Goal: Check status

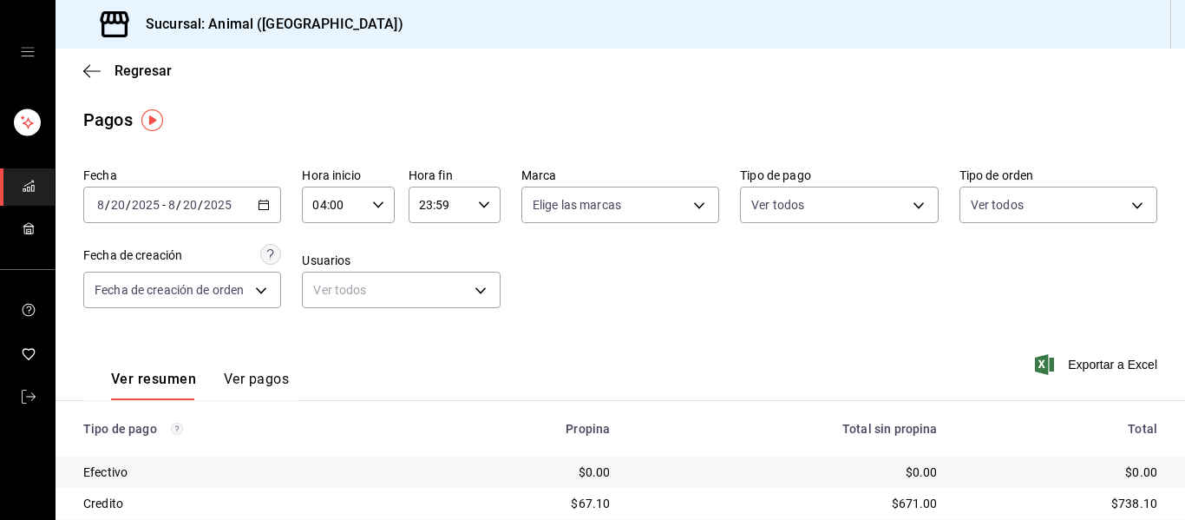
click at [640, 349] on div "Ver resumen Ver pagos Exportar a Excel" at bounding box center [621, 375] width 1130 height 92
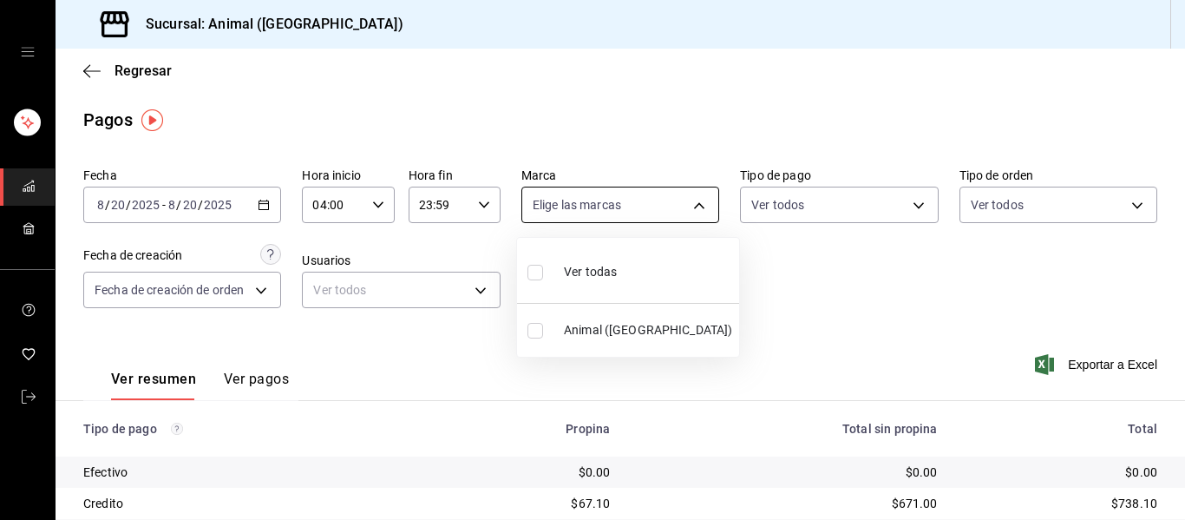
click at [691, 206] on body "Sucursal: Animal (Puebla) Regresar Pagos Fecha 2025-08-20 8 / 20 / 2025 - 2025-…" at bounding box center [592, 260] width 1185 height 520
click at [628, 268] on li "Ver todas" at bounding box center [628, 270] width 222 height 51
type input "96838179-8fbb-4073-aae3-1789726318c8"
checkbox input "true"
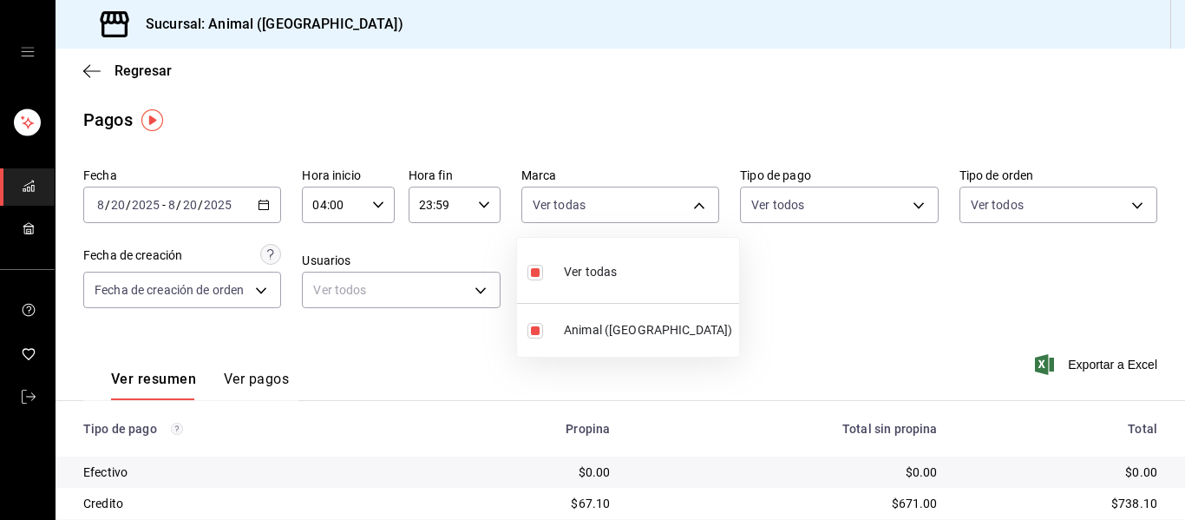
click at [888, 287] on div at bounding box center [592, 260] width 1185 height 520
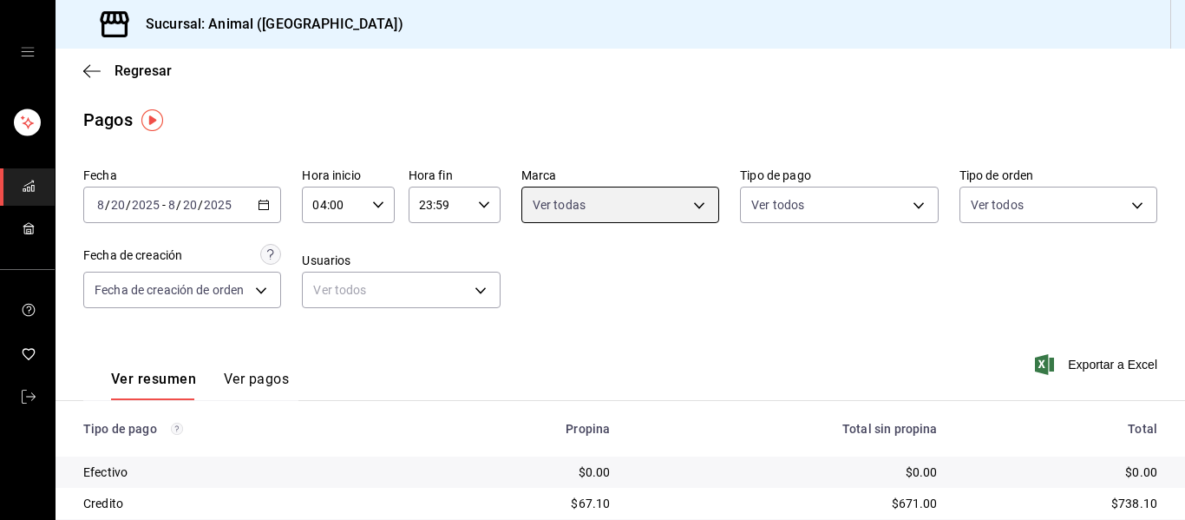
scroll to position [246, 0]
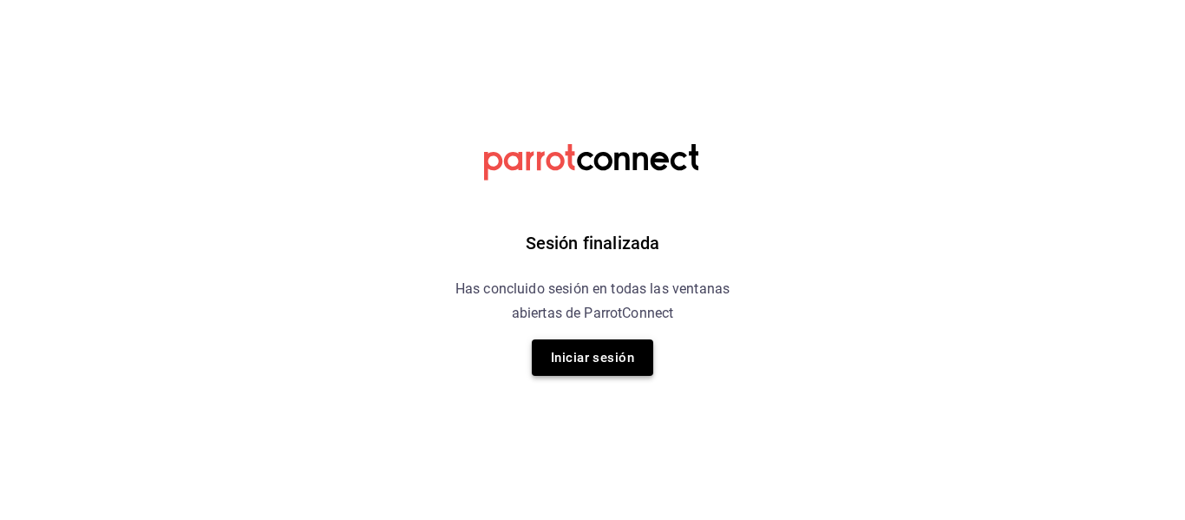
click at [573, 366] on button "Iniciar sesión" at bounding box center [592, 357] width 121 height 36
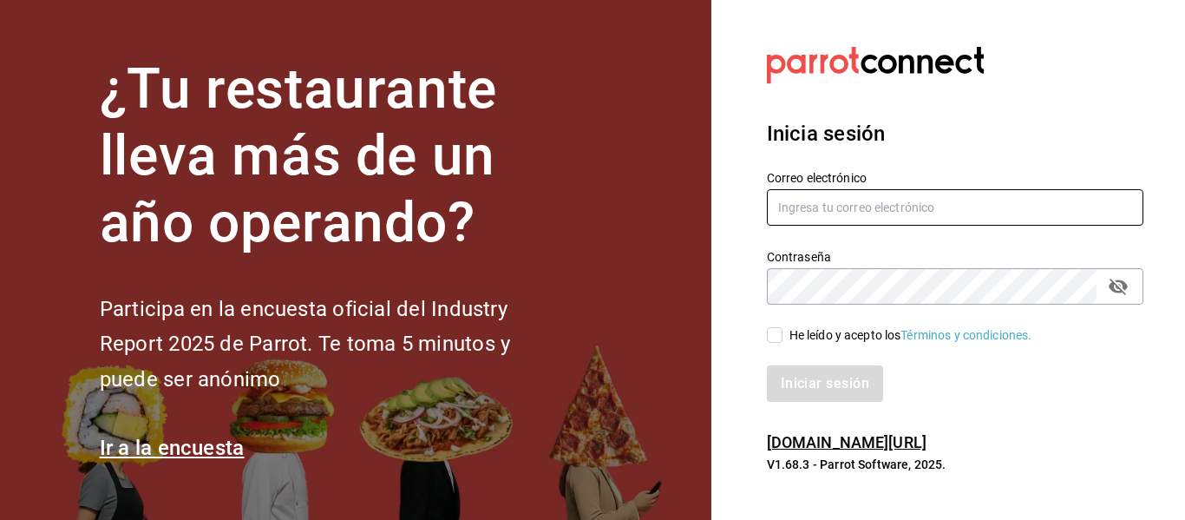
type input "animal.puebla@grupocosteno.com"
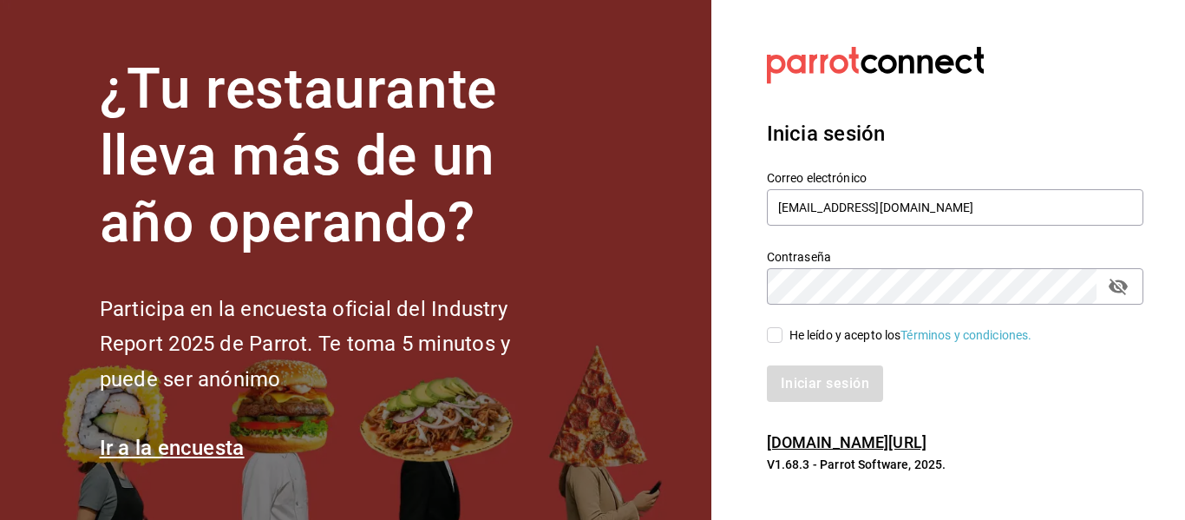
click at [783, 334] on label "He leído y acepto los Términos y condiciones." at bounding box center [899, 335] width 265 height 18
click at [783, 334] on input "He leído y acepto los Términos y condiciones." at bounding box center [775, 335] width 16 height 16
checkbox input "true"
click at [809, 385] on button "Iniciar sesión" at bounding box center [826, 383] width 118 height 36
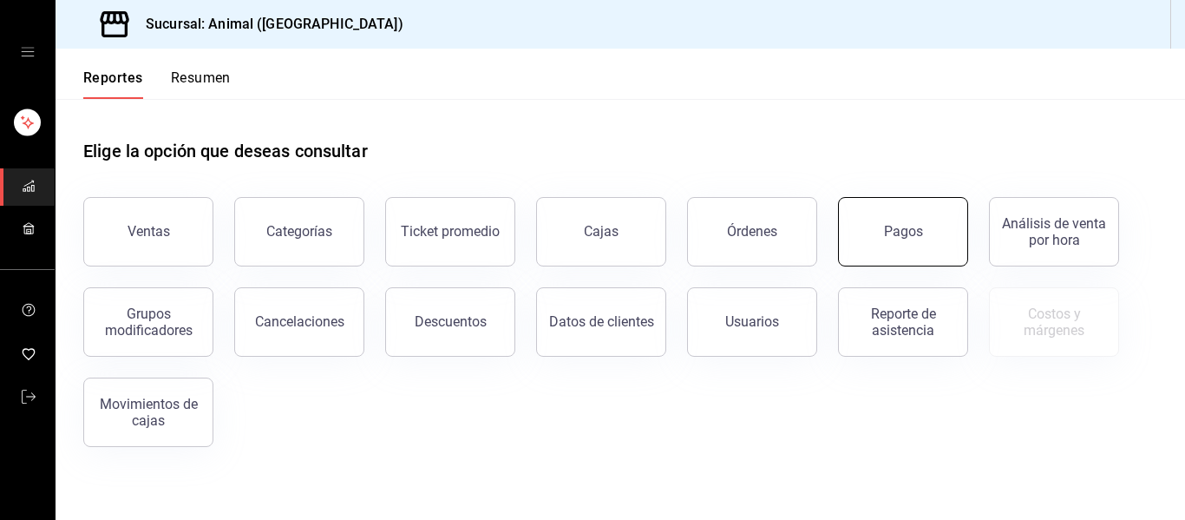
click at [890, 224] on div "Pagos" at bounding box center [903, 231] width 39 height 16
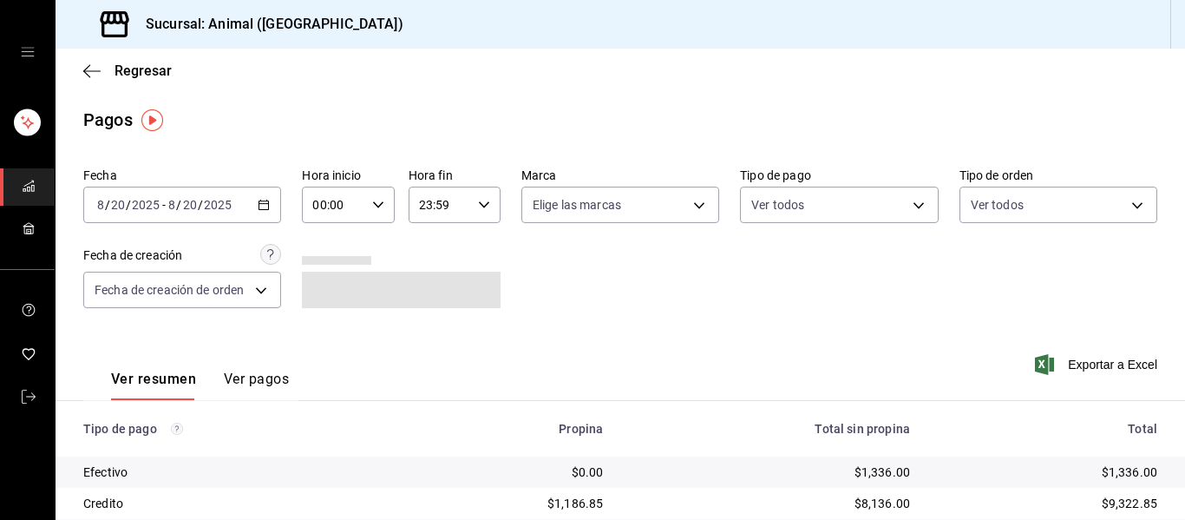
click at [376, 199] on icon "button" at bounding box center [378, 205] width 12 height 12
click at [325, 331] on span "04" at bounding box center [322, 329] width 18 height 14
type input "04:00"
click at [695, 205] on div at bounding box center [592, 260] width 1185 height 520
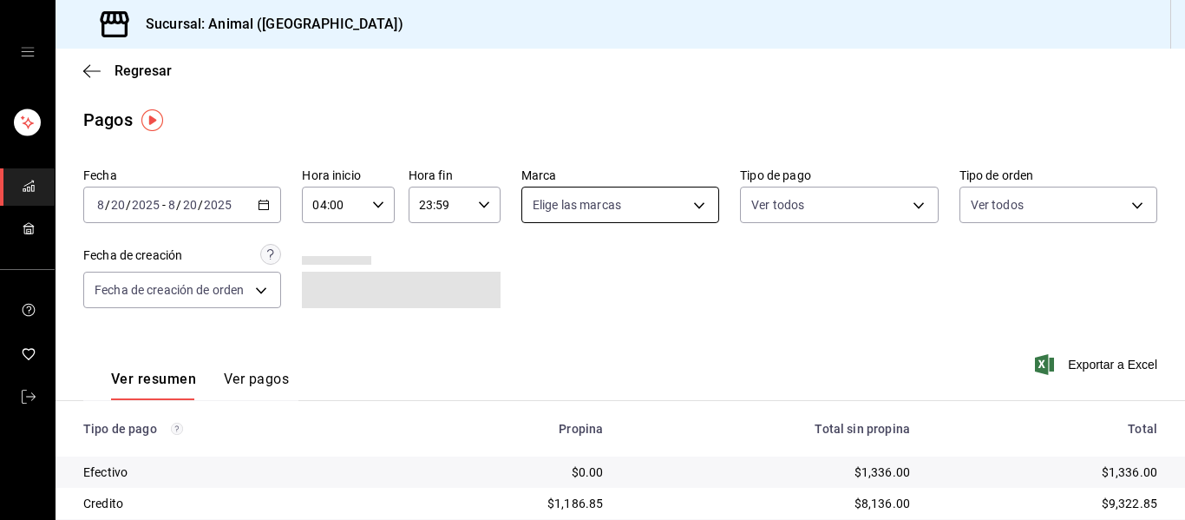
click at [691, 204] on body "Sucursal: Animal (Puebla) Regresar Pagos Fecha 2025-08-20 8 / 20 / 2025 - 2025-…" at bounding box center [592, 260] width 1185 height 520
click at [571, 276] on span "Ver todas" at bounding box center [590, 272] width 53 height 18
type input "96838179-8fbb-4073-aae3-1789726318c8"
checkbox input "true"
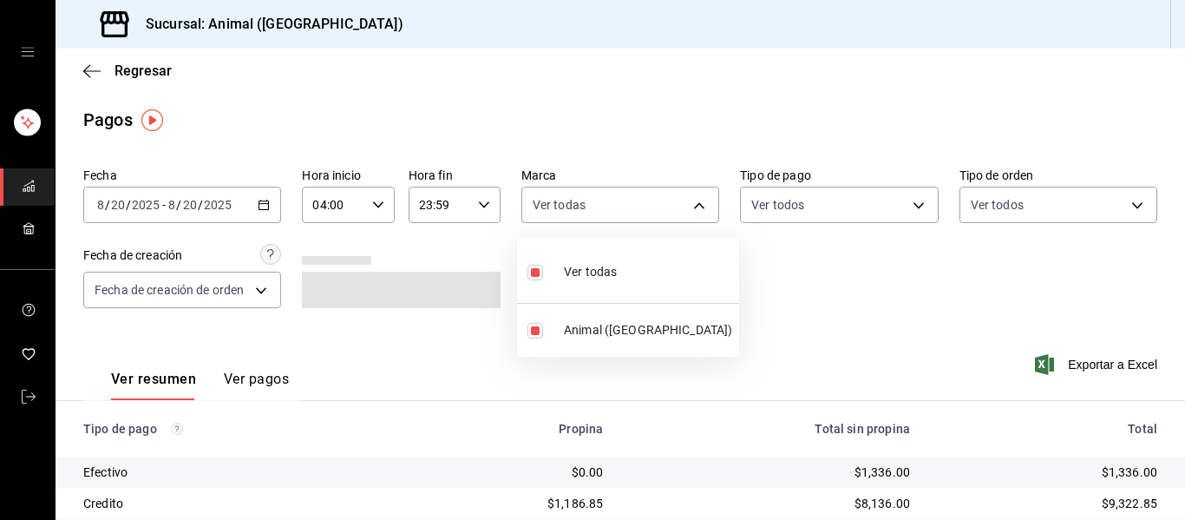
click at [855, 296] on div at bounding box center [592, 260] width 1185 height 520
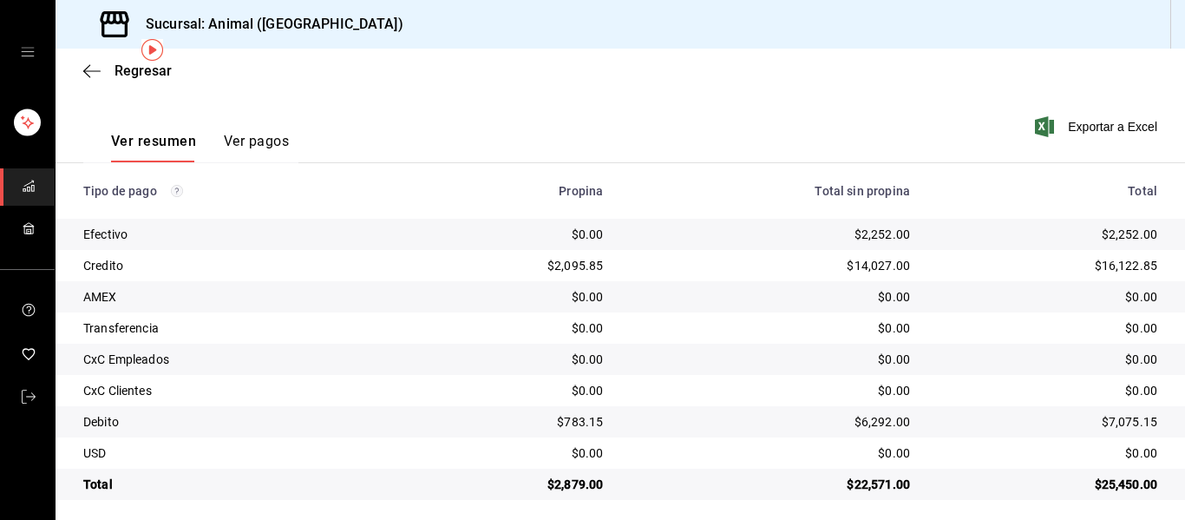
scroll to position [246, 0]
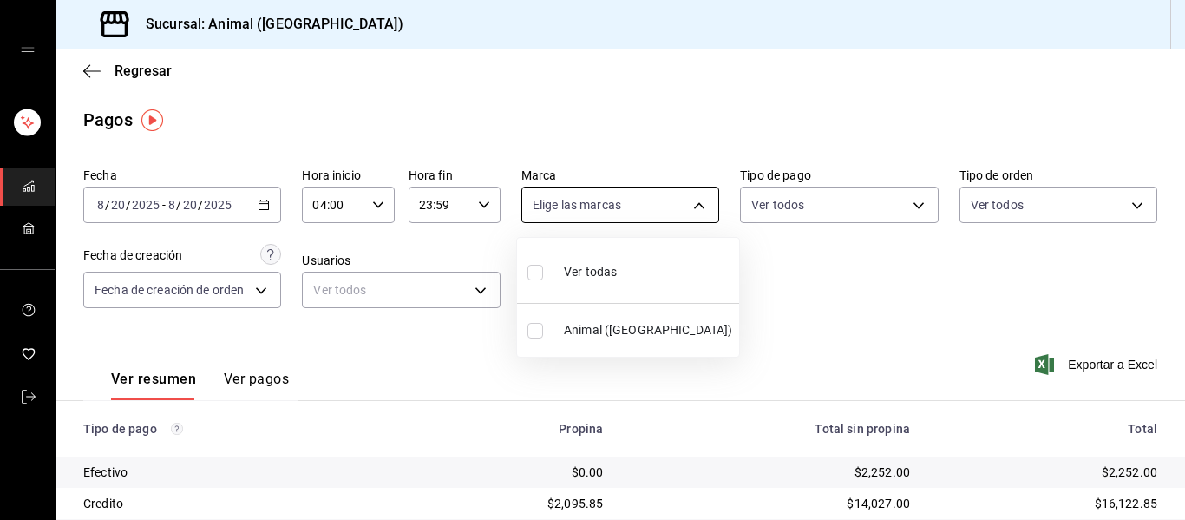
click at [684, 206] on body "Sucursal: Animal ([GEOGRAPHIC_DATA]) Regresar Pagos Fecha [DATE] [DATE] - [DATE…" at bounding box center [592, 260] width 1185 height 520
click at [613, 272] on span "Ver todas" at bounding box center [590, 272] width 53 height 18
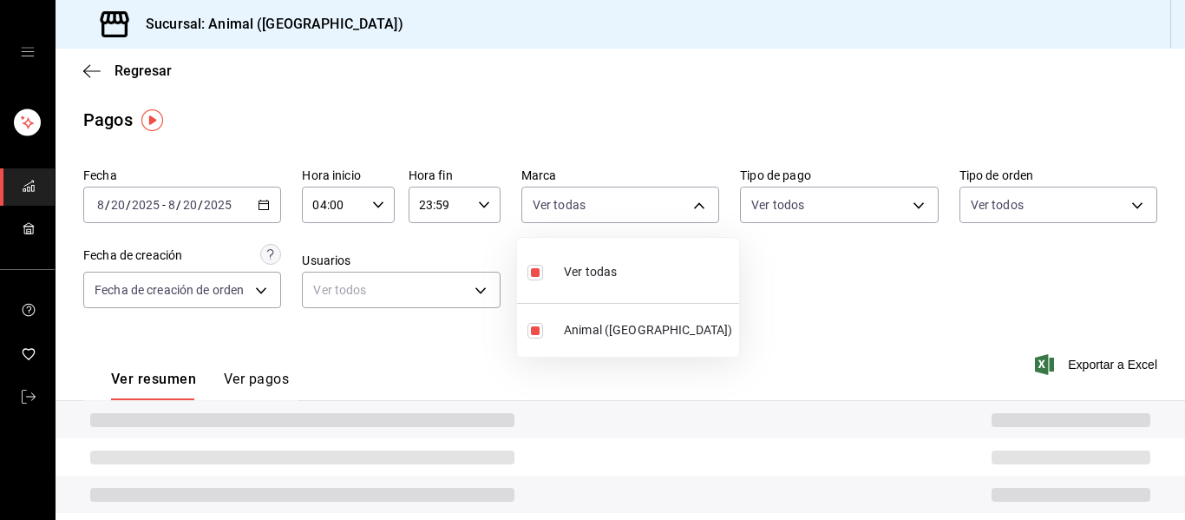
type input "96838179-8fbb-4073-aae3-1789726318c8"
checkbox input "true"
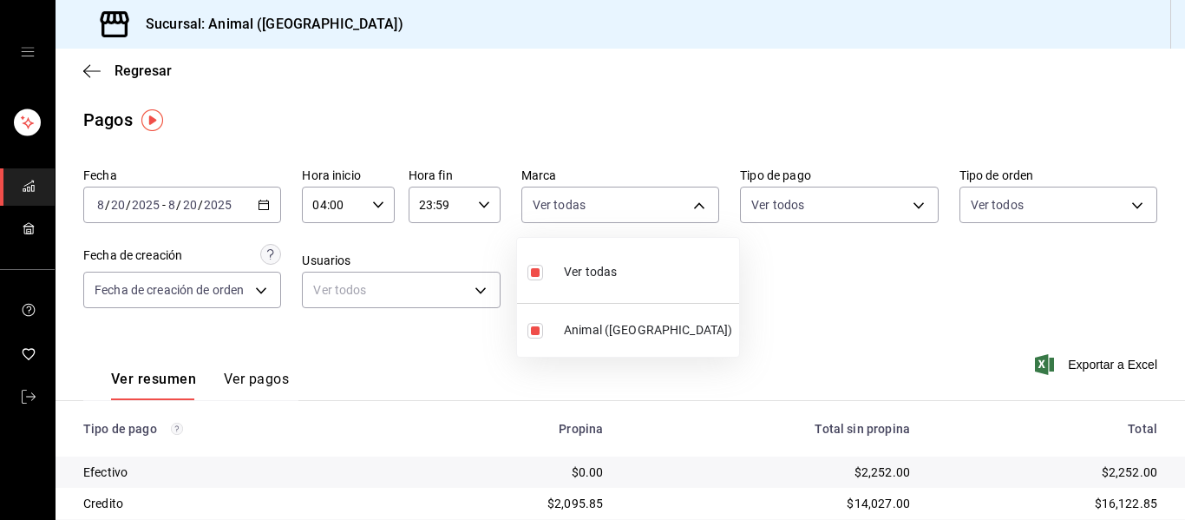
click at [824, 279] on div at bounding box center [592, 260] width 1185 height 520
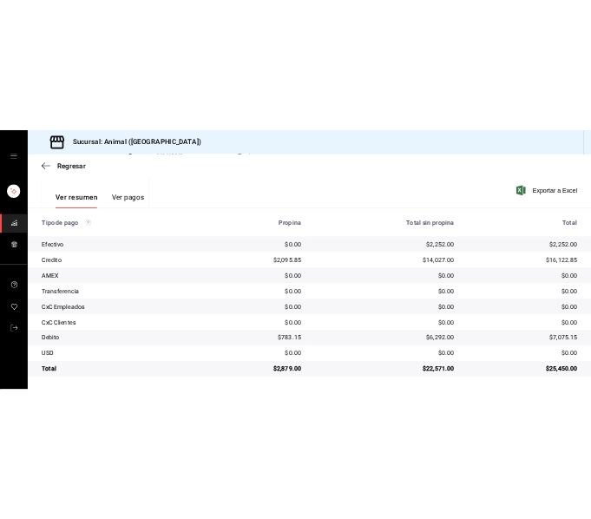
scroll to position [246, 0]
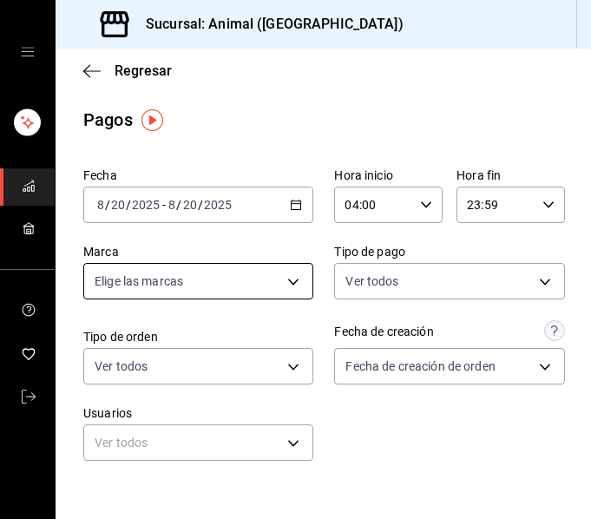
click at [296, 286] on body "Sucursal: Animal (Puebla) Regresar Pagos Fecha 2025-08-20 8 / 20 / 2025 - 2025-…" at bounding box center [295, 259] width 591 height 519
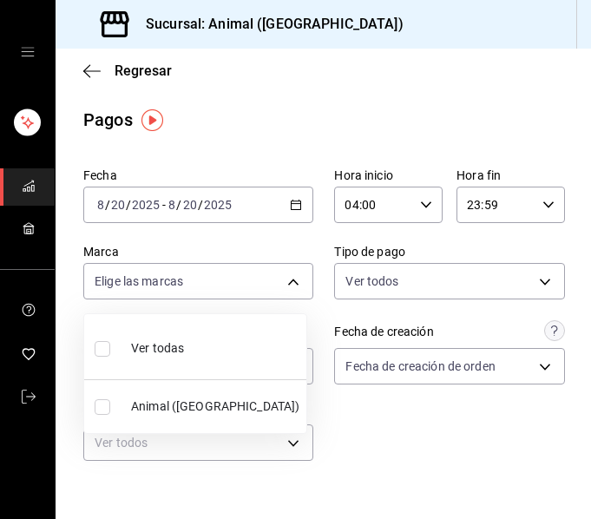
click at [270, 332] on li "Ver todas" at bounding box center [195, 346] width 222 height 51
type input "96838179-8fbb-4073-aae3-1789726318c8"
checkbox input "true"
click at [366, 442] on div at bounding box center [295, 259] width 591 height 519
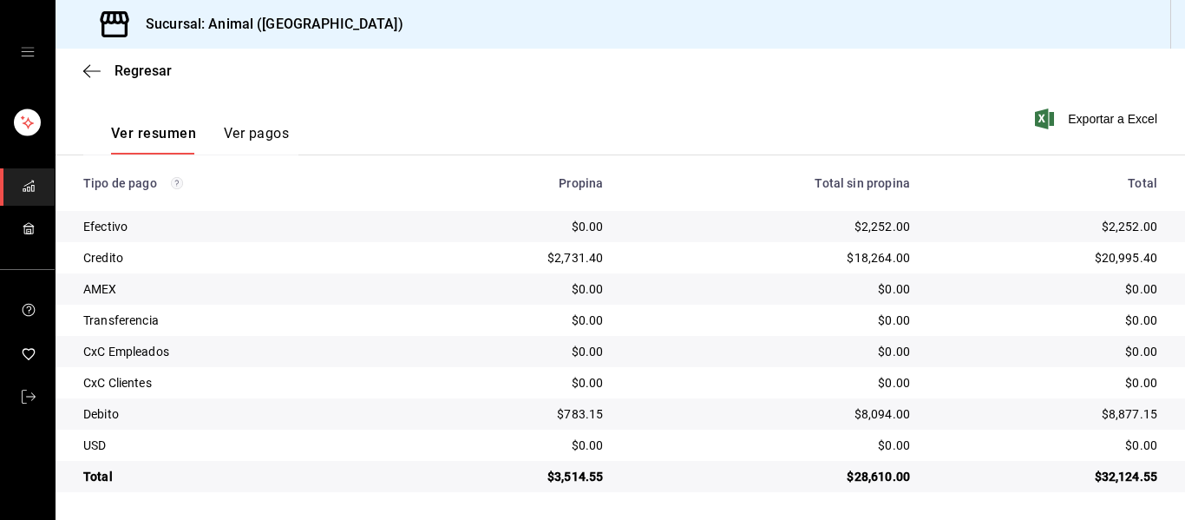
scroll to position [246, 0]
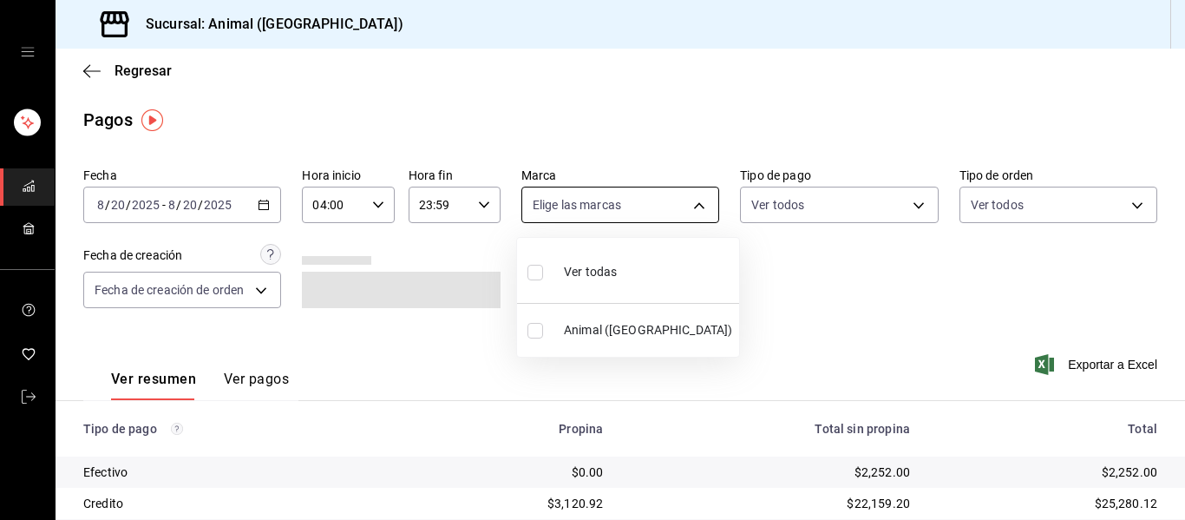
click at [685, 202] on body "Sucursal: Animal ([GEOGRAPHIC_DATA]) Regresar Pagos Fecha [DATE] [DATE] - [DATE…" at bounding box center [592, 260] width 1185 height 520
drag, startPoint x: 519, startPoint y: 265, endPoint x: 578, endPoint y: 274, distance: 59.8
click at [526, 265] on li "Ver todas" at bounding box center [628, 270] width 222 height 51
type input "96838179-8fbb-4073-aae3-1789726318c8"
checkbox input "true"
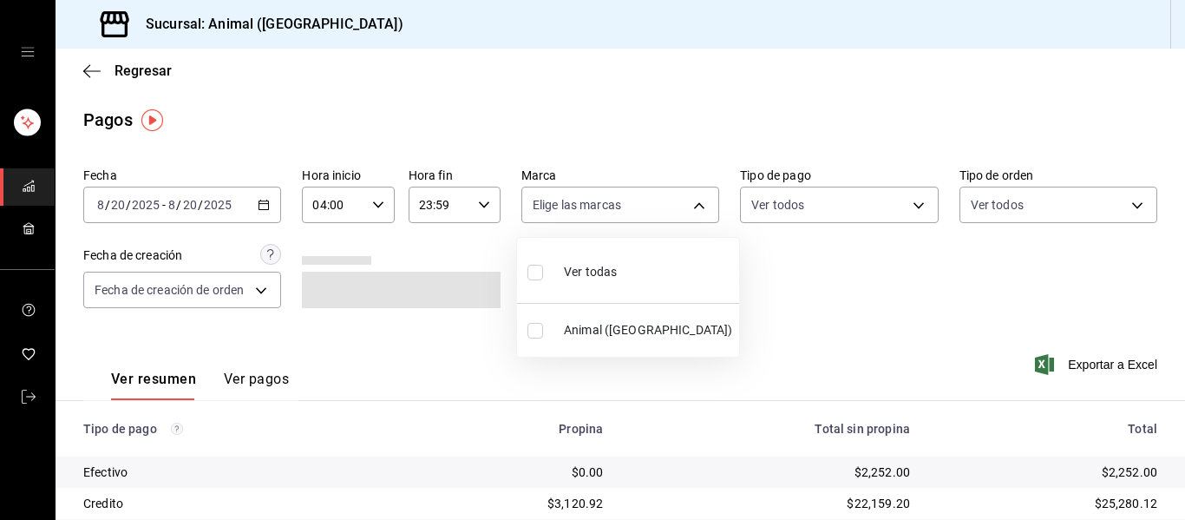
checkbox input "true"
click at [771, 293] on div at bounding box center [592, 260] width 1185 height 520
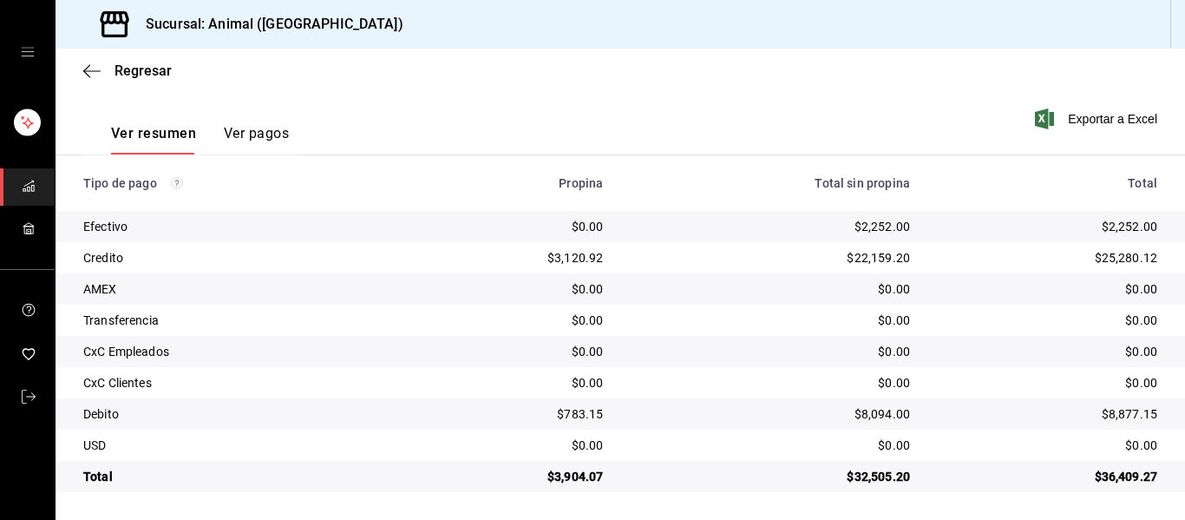
scroll to position [246, 0]
